Goal: Task Accomplishment & Management: Complete application form

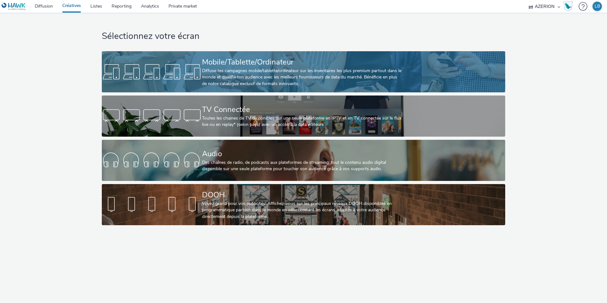
click at [167, 75] on div at bounding box center [152, 72] width 100 height 20
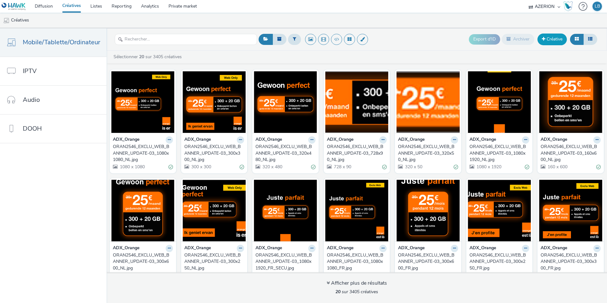
click at [557, 40] on link "Créative" at bounding box center [551, 38] width 29 height 11
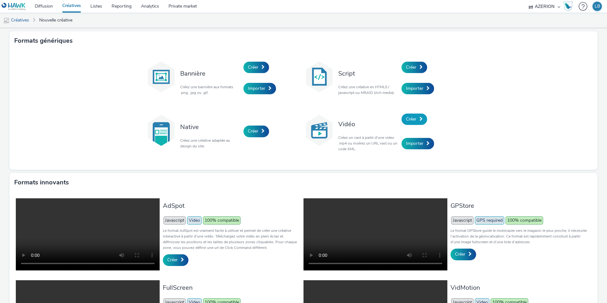
click at [416, 118] on span "Créer" at bounding box center [411, 119] width 10 height 6
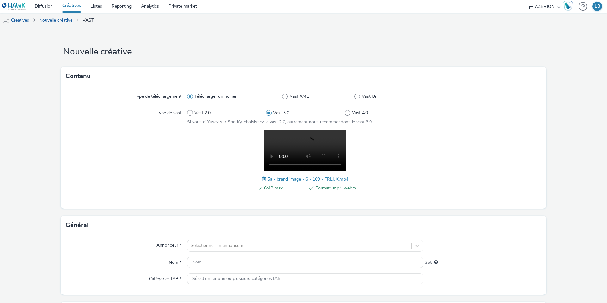
scroll to position [119, 0]
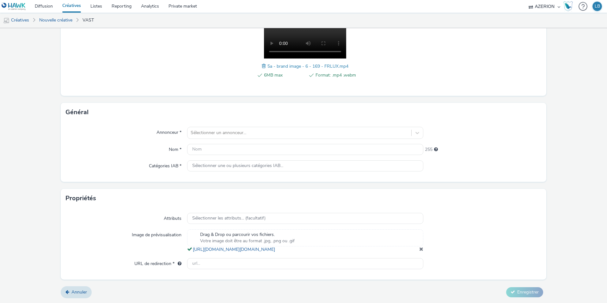
click at [222, 122] on div "Annonceur * Sélectionner un annonceur... Nom * 255 Catégories IAB * Sélectionne…" at bounding box center [303, 152] width 485 height 60
click at [222, 131] on div "Sélectionner un annonceur..." at bounding box center [299, 133] width 224 height 10
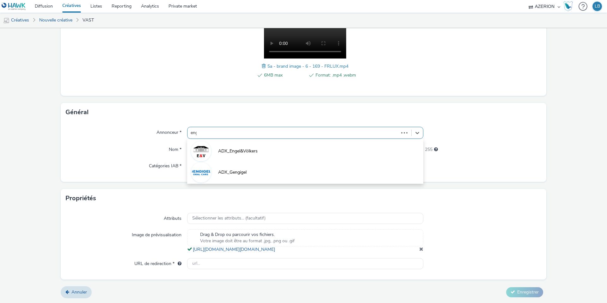
type input "engi"
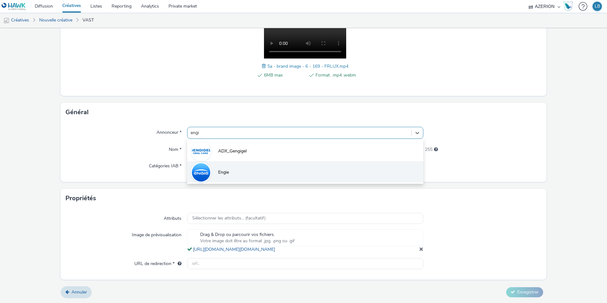
click at [228, 169] on span "Engie" at bounding box center [223, 172] width 11 height 6
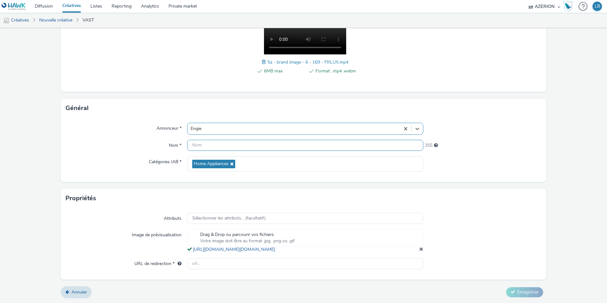
click at [203, 142] on input "text" at bounding box center [305, 145] width 236 height 11
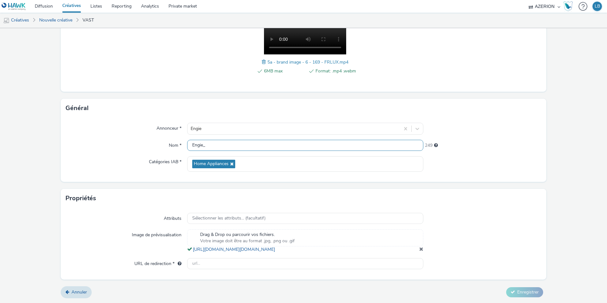
type input "Engie_"
click at [219, 127] on div at bounding box center [294, 129] width 206 height 8
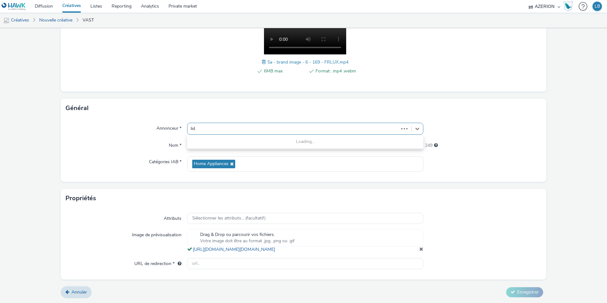
type input "lidl"
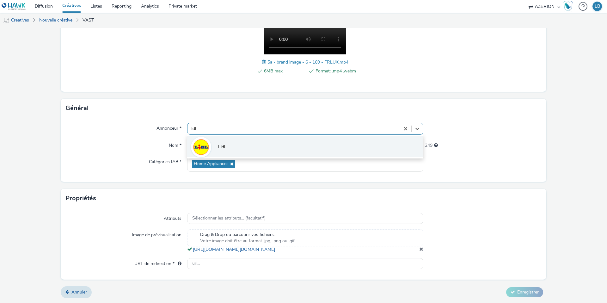
click at [226, 148] on li "Lidl" at bounding box center [305, 146] width 236 height 21
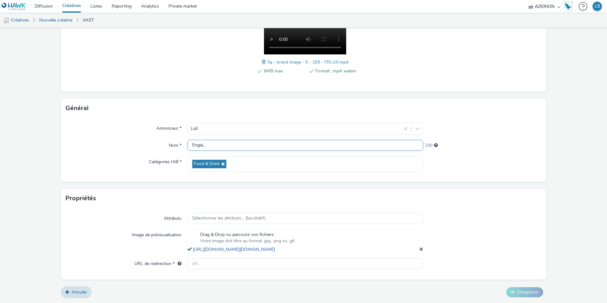
scroll to position [0, 0]
drag, startPoint x: 214, startPoint y: 144, endPoint x: 181, endPoint y: 144, distance: 33.2
click at [181, 144] on div "Nom * Engie_ 249" at bounding box center [303, 145] width 475 height 11
click at [247, 143] on input "Lidl_BrandEquityCampaign_Sept25" at bounding box center [305, 145] width 236 height 11
type input "Lidl_BrandEquityCampaign_Instream_Sept25"
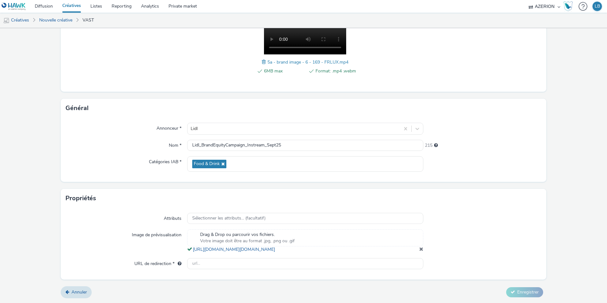
click at [108, 144] on div "Nom *" at bounding box center [126, 145] width 121 height 11
click at [247, 268] on input "text" at bounding box center [305, 263] width 236 height 11
paste input "https://[DOMAIN_NAME]/ddm/trackclk/N1012067.3548888IPLLU/B34070005.429406448;dc…"
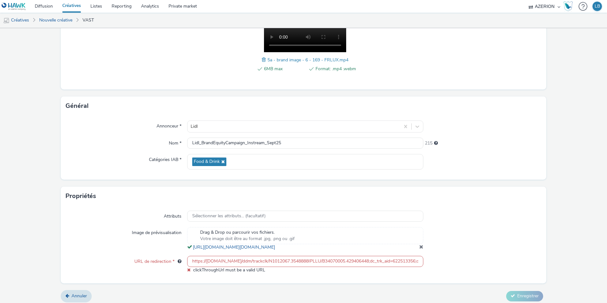
click at [482, 224] on div "Attributs Sélectionner les attributs... (facultatif) Image de prévisualisation …" at bounding box center [303, 244] width 485 height 78
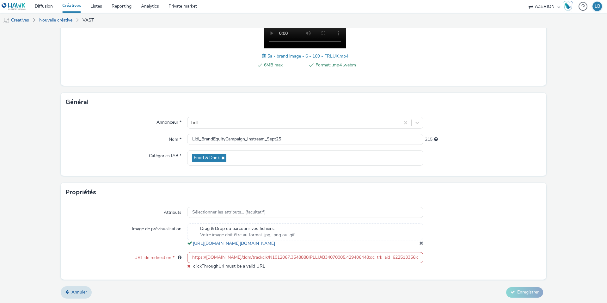
click at [261, 256] on input "https://[DOMAIN_NAME]/ddm/trackclk/N1012067.3548888IPLLU/B34070005.429406448;dc…" at bounding box center [305, 257] width 236 height 11
paste input "[DOMAIN_NAME][URL]"
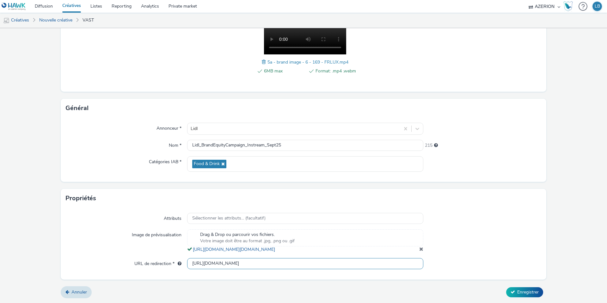
type input "[URL][DOMAIN_NAME]"
click at [432, 231] on div at bounding box center [482, 240] width 118 height 23
click at [525, 292] on span "Enregistrer" at bounding box center [527, 292] width 21 height 6
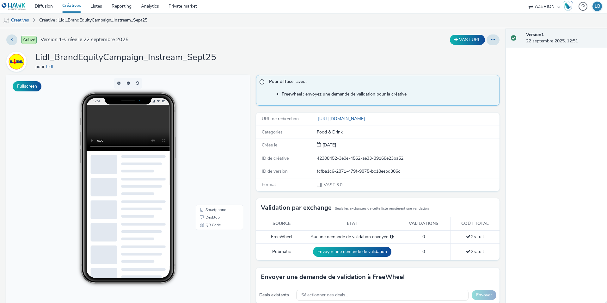
click at [24, 19] on link "Créatives" at bounding box center [16, 20] width 32 height 15
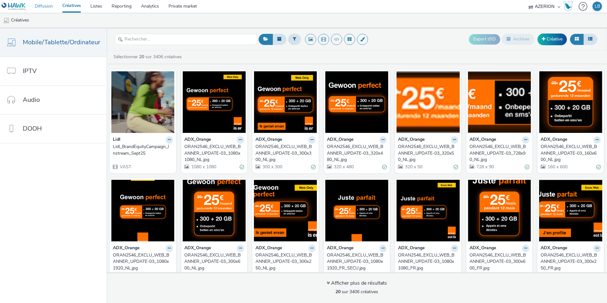
click at [42, 7] on link "Diffusion" at bounding box center [43, 6] width 27 height 13
